Goal: Task Accomplishment & Management: Use online tool/utility

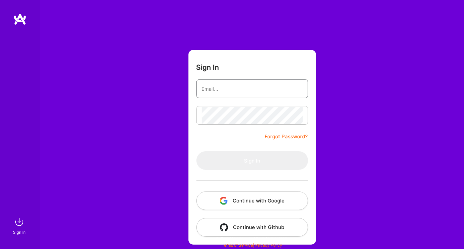
type input "[EMAIL_ADDRESS][DOMAIN_NAME]"
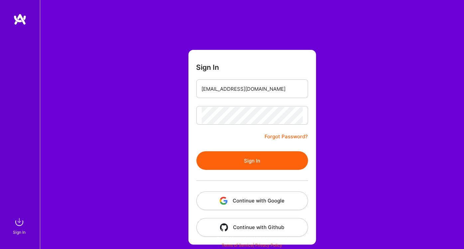
click at [212, 160] on button "Sign In" at bounding box center [253, 160] width 112 height 19
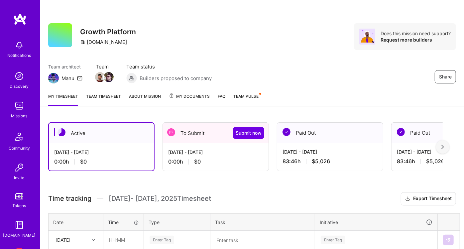
click at [242, 46] on div "Share Growth Platform [DOMAIN_NAME] Does this mission need support? Request mor…" at bounding box center [252, 36] width 408 height 27
click at [129, 34] on h3 "Growth Platform" at bounding box center [108, 32] width 56 height 8
drag, startPoint x: 129, startPoint y: 34, endPoint x: 118, endPoint y: 31, distance: 10.6
click at [118, 31] on h3 "Growth Platform" at bounding box center [108, 32] width 56 height 8
